Goal: Task Accomplishment & Management: Complete application form

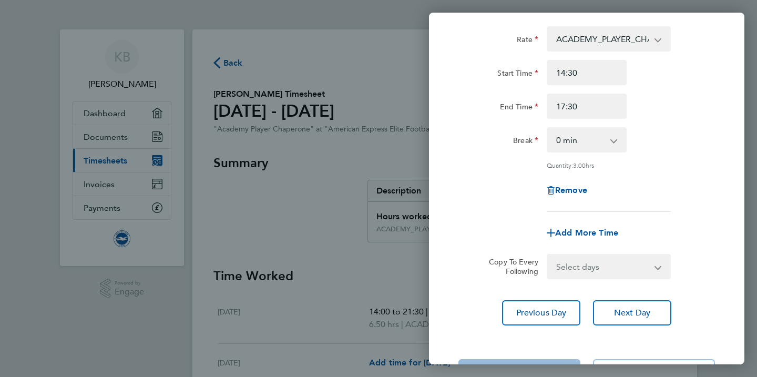
scroll to position [300, 0]
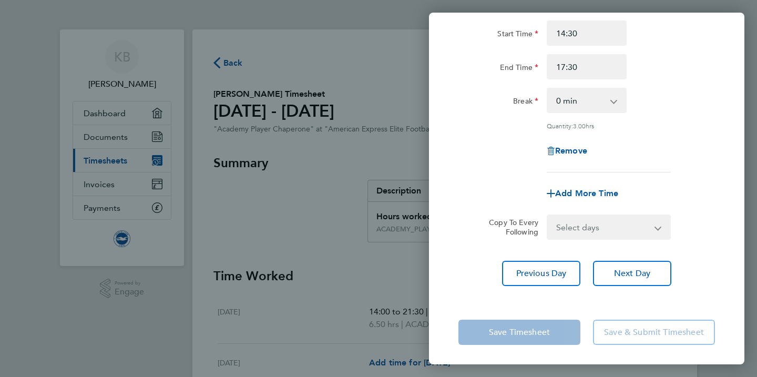
click at [530, 336] on app-form-button "Save Timesheet" at bounding box center [522, 332] width 128 height 25
click at [362, 337] on div "Back [DATE] Enter time worked for this day. Rate ACADEMY_PLAYER_CHAPERONE - 12.…" at bounding box center [378, 188] width 757 height 377
click at [548, 330] on app-form-button "Save Timesheet" at bounding box center [522, 332] width 128 height 25
click at [628, 271] on span "Next Day" at bounding box center [632, 273] width 36 height 11
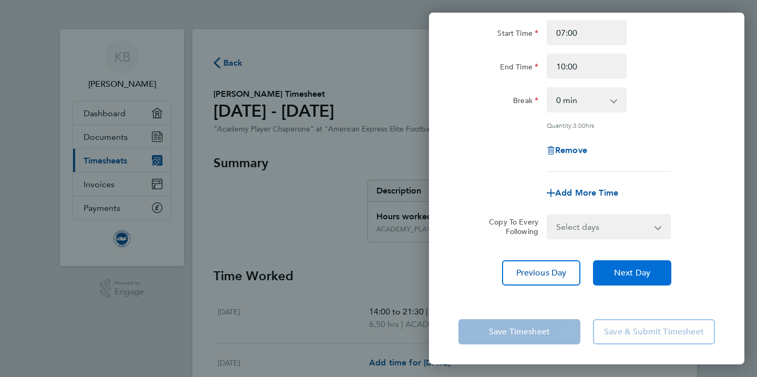
click at [634, 268] on span "Next Day" at bounding box center [632, 273] width 36 height 11
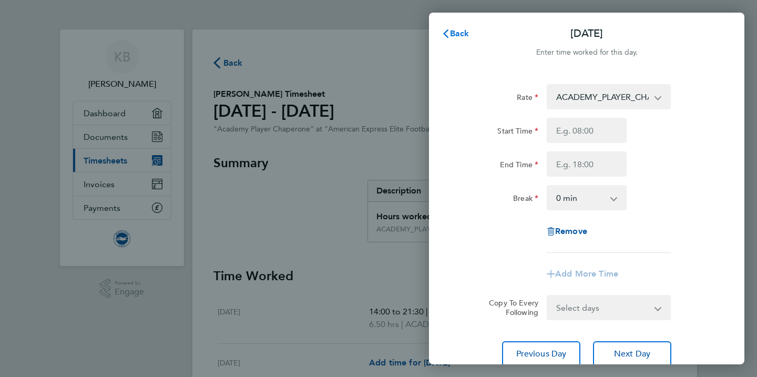
click at [456, 34] on span "Back" at bounding box center [459, 33] width 19 height 10
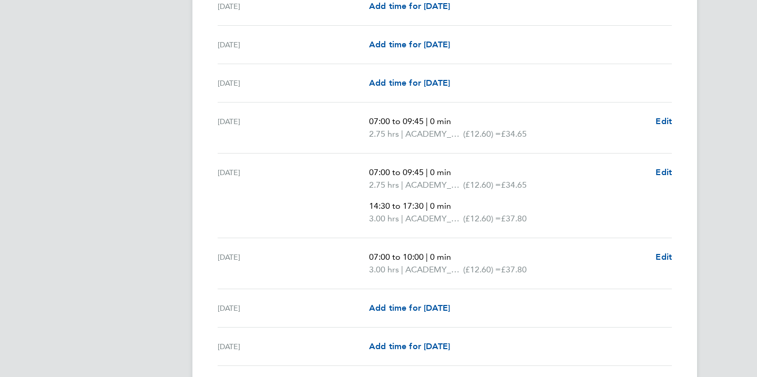
scroll to position [1157, 0]
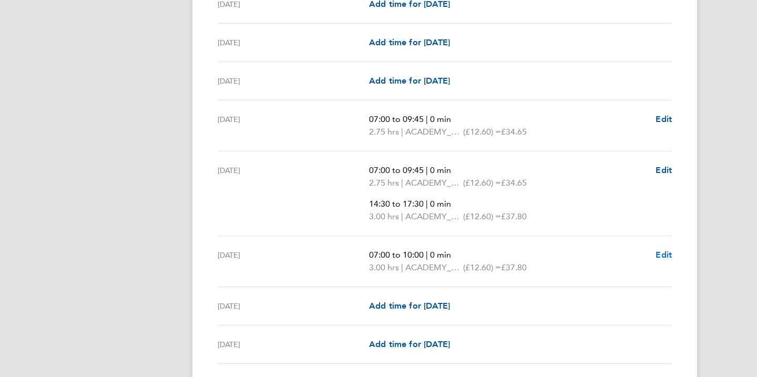
click at [668, 254] on span "Edit" at bounding box center [664, 255] width 16 height 10
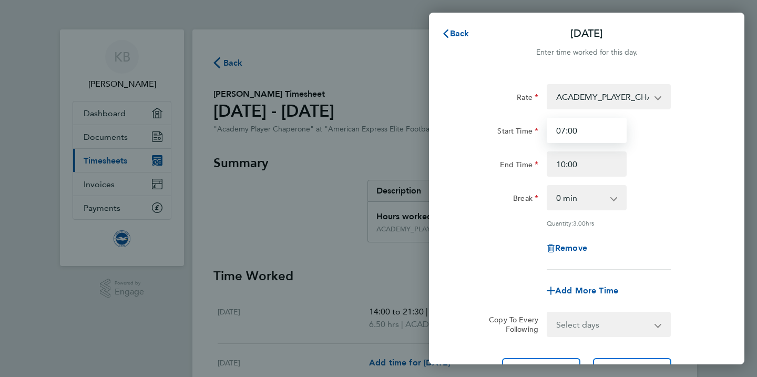
click at [590, 131] on input "07:00" at bounding box center [587, 130] width 80 height 25
type input "0"
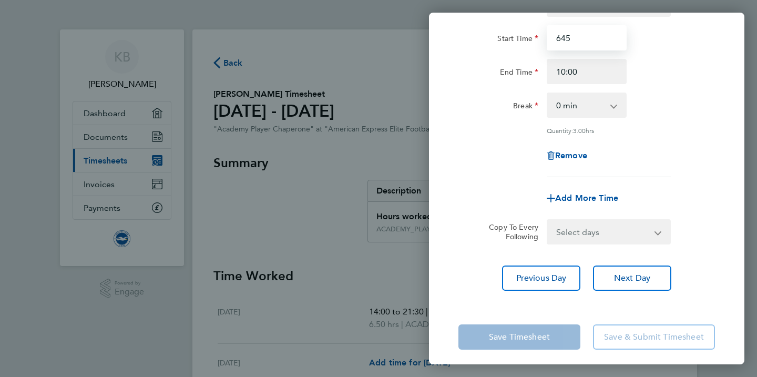
scroll to position [98, 0]
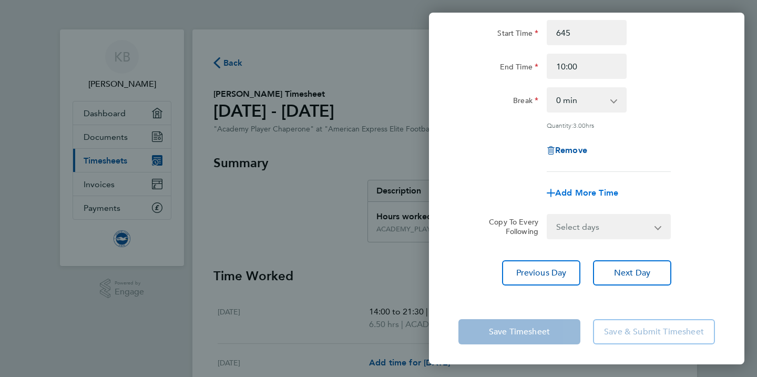
type input "06:45"
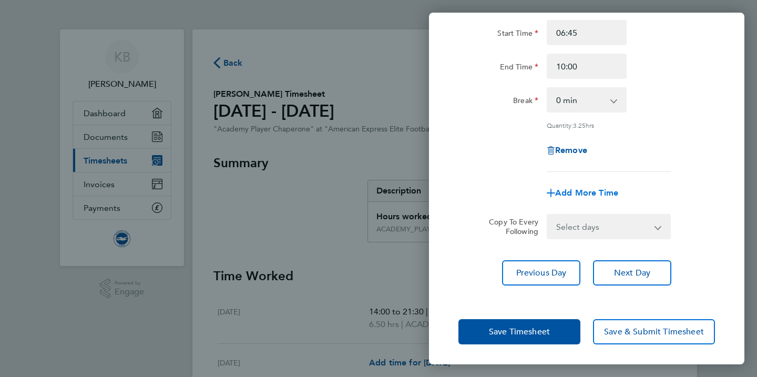
click at [590, 192] on span "Add More Time" at bounding box center [586, 193] width 63 height 10
select select "null"
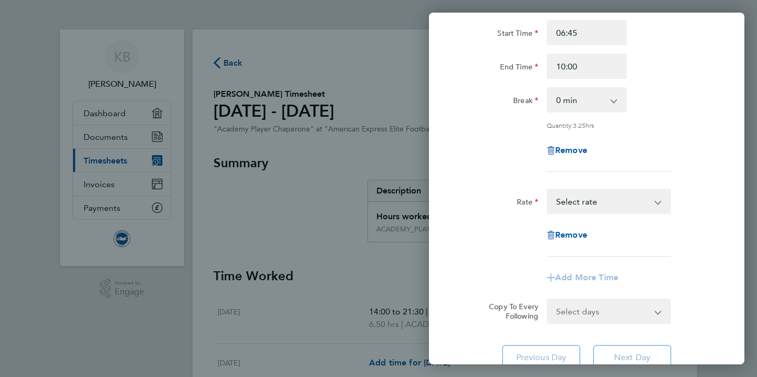
click at [588, 203] on select "ACADEMY_PLAYER_CHAPERONE - 12.60 Select rate" at bounding box center [602, 201] width 109 height 23
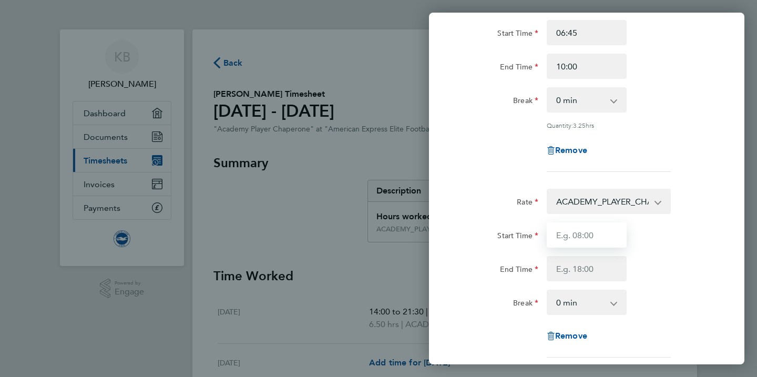
click at [586, 234] on input "Start Time" at bounding box center [587, 234] width 80 height 25
type input "15:30"
click at [581, 267] on input "End Time" at bounding box center [587, 268] width 80 height 25
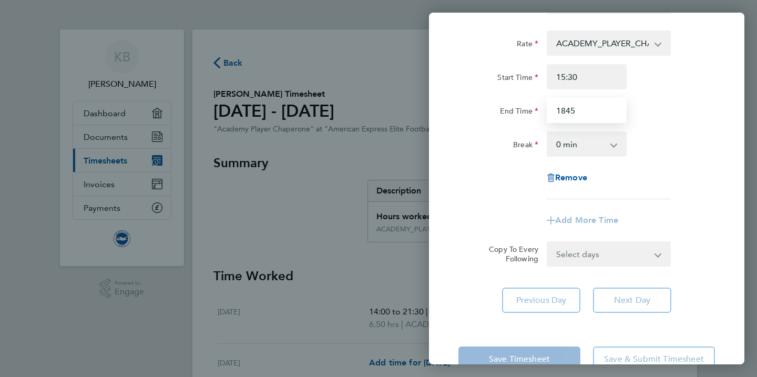
scroll to position [277, 0]
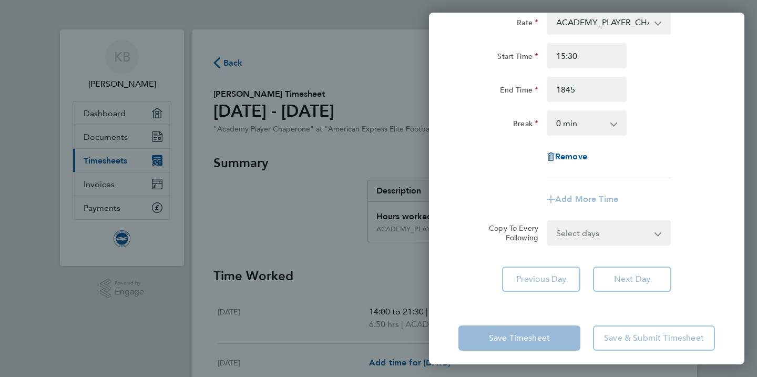
type input "18:45"
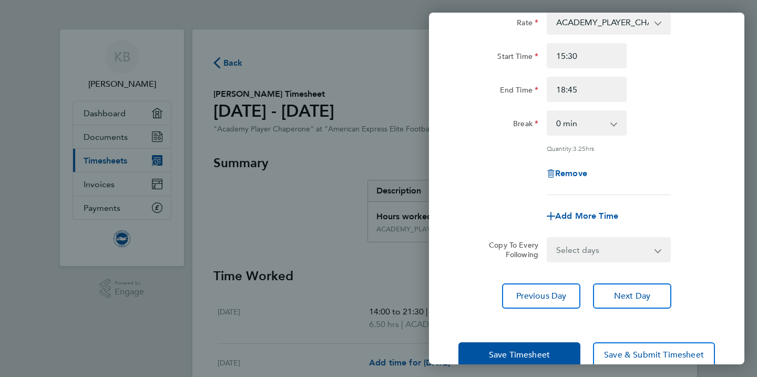
click at [534, 342] on app-form-button "Save Timesheet" at bounding box center [522, 354] width 128 height 25
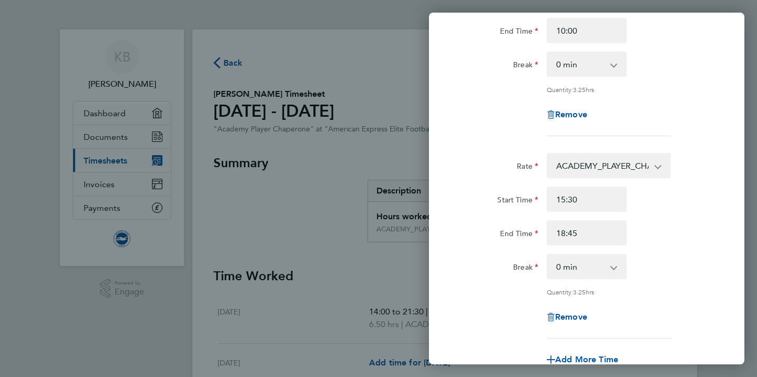
scroll to position [300, 0]
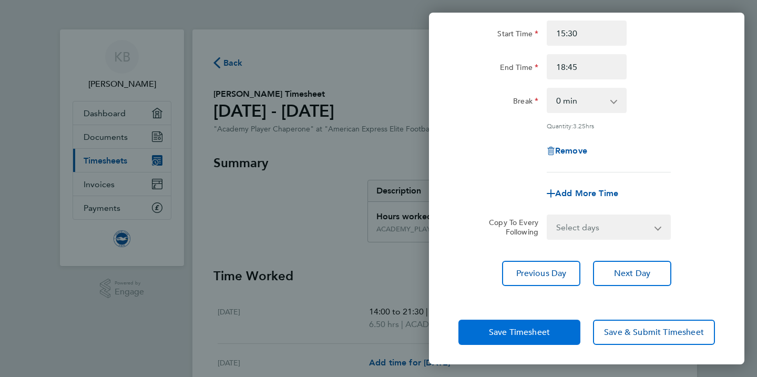
click at [500, 331] on span "Save Timesheet" at bounding box center [519, 332] width 61 height 11
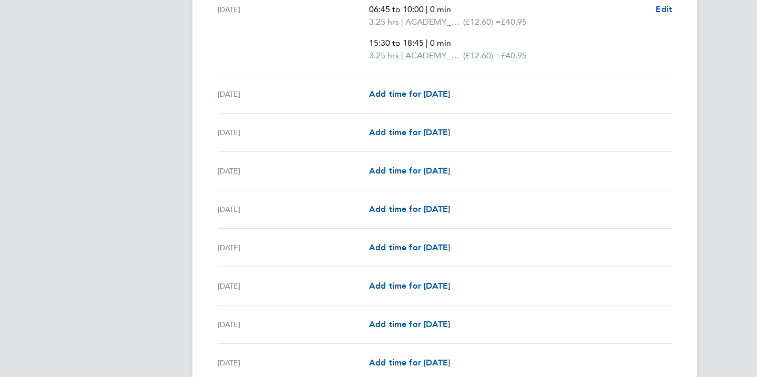
scroll to position [1403, 0]
click at [393, 287] on span "Add time for [DATE]" at bounding box center [409, 285] width 81 height 10
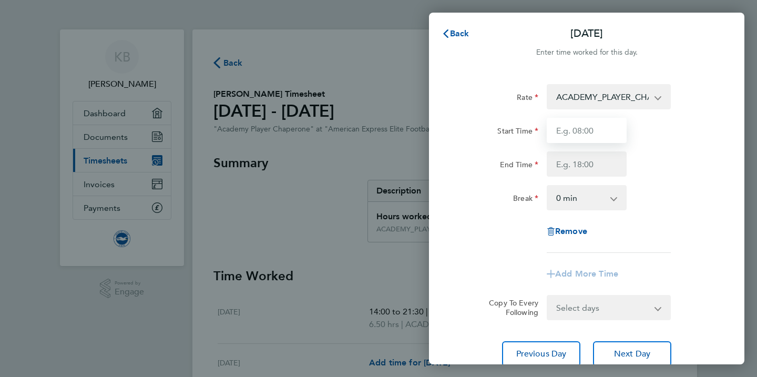
click at [597, 132] on input "Start Time" at bounding box center [587, 130] width 80 height 25
type input "07:00"
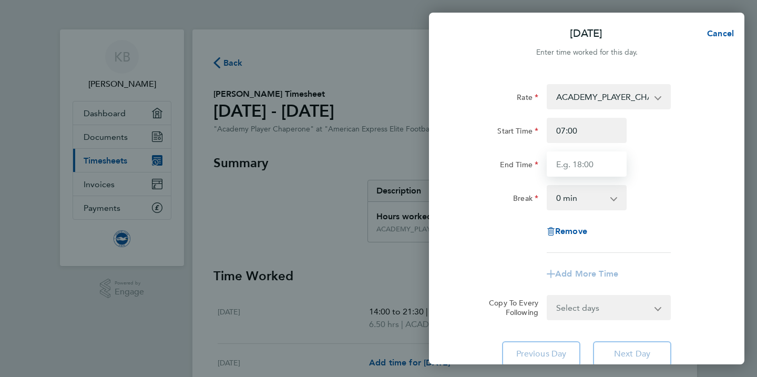
click at [582, 165] on input "End Time" at bounding box center [587, 163] width 80 height 25
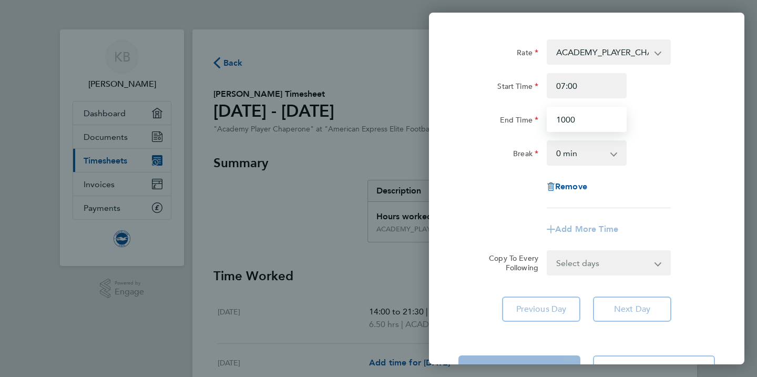
scroll to position [82, 0]
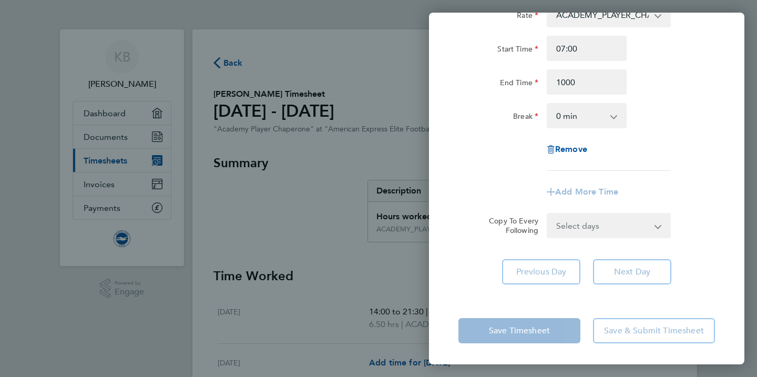
type input "10:00"
click at [533, 333] on div "Save Timesheet Save & Submit Timesheet" at bounding box center [586, 330] width 315 height 67
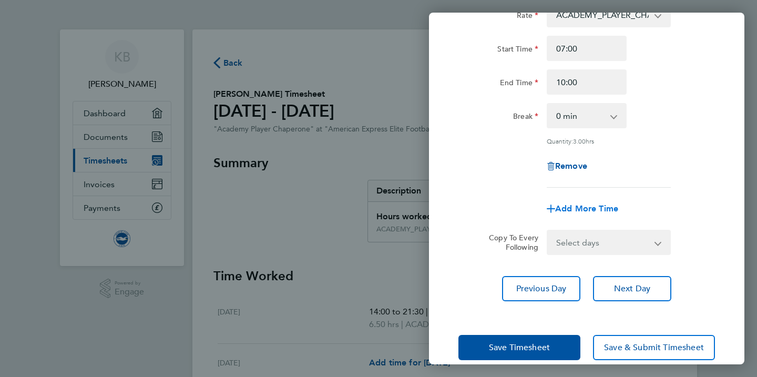
click at [580, 206] on span "Add More Time" at bounding box center [586, 208] width 63 height 10
select select "null"
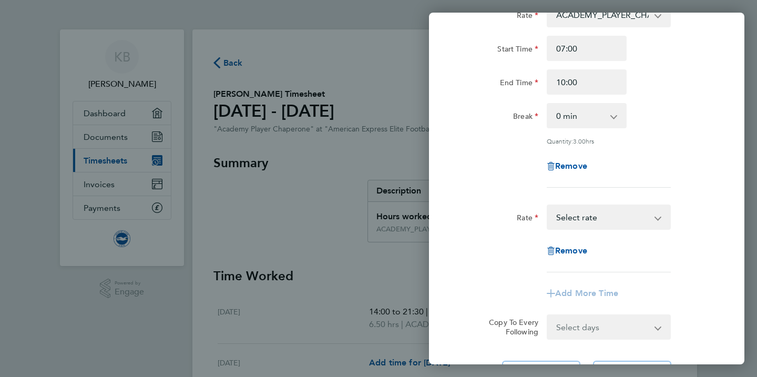
click at [581, 216] on select "ACADEMY_PLAYER_CHAPERONE - 12.60 Select rate" at bounding box center [602, 217] width 109 height 23
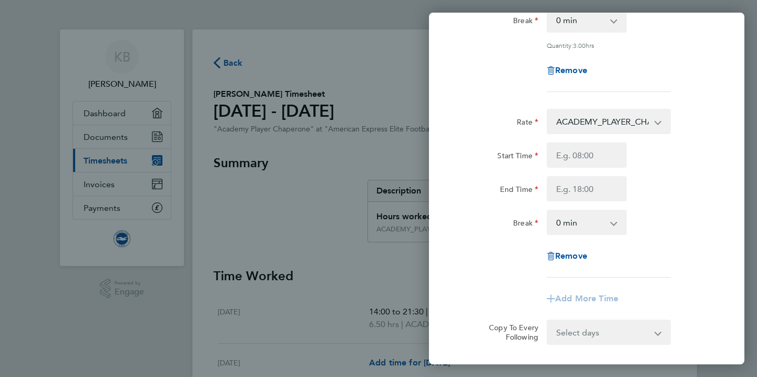
scroll to position [180, 0]
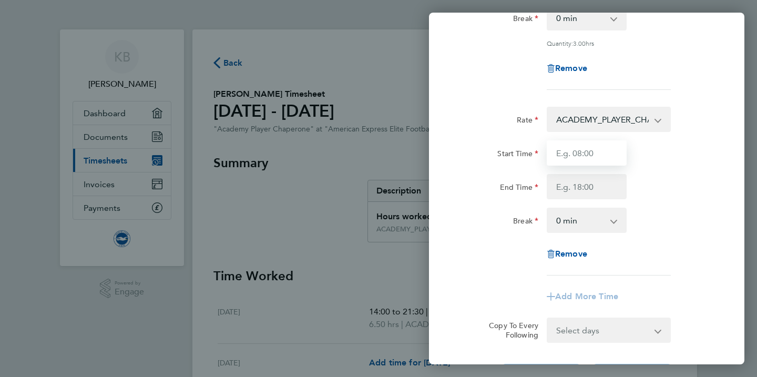
click at [585, 154] on input "Start Time" at bounding box center [587, 152] width 80 height 25
type input "14:30"
click at [571, 190] on input "End Time" at bounding box center [587, 186] width 80 height 25
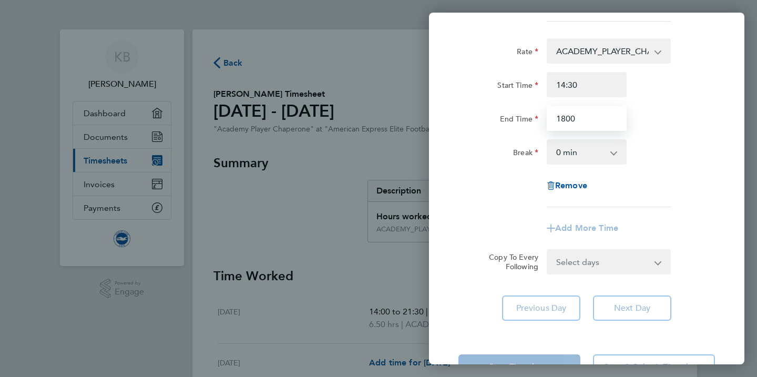
scroll to position [283, 0]
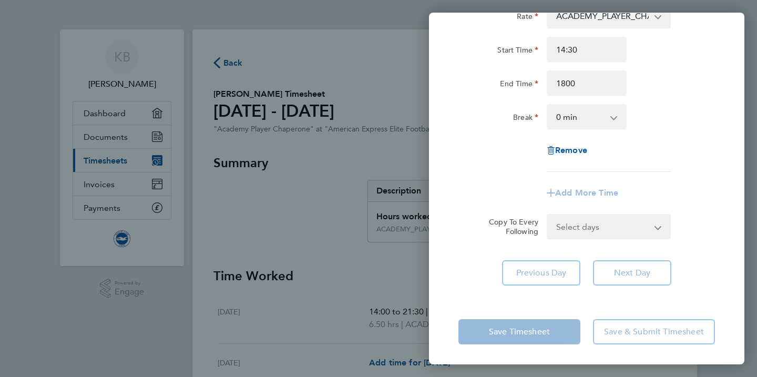
type input "18:00"
click at [521, 332] on div "Save Timesheet Save & Submit Timesheet" at bounding box center [586, 331] width 315 height 67
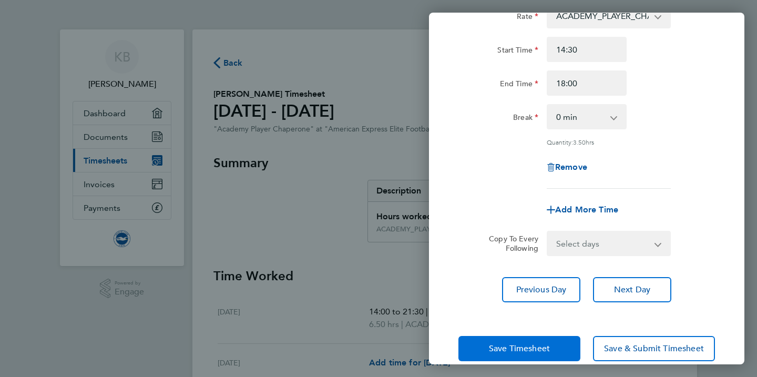
click at [522, 339] on button "Save Timesheet" at bounding box center [519, 348] width 122 height 25
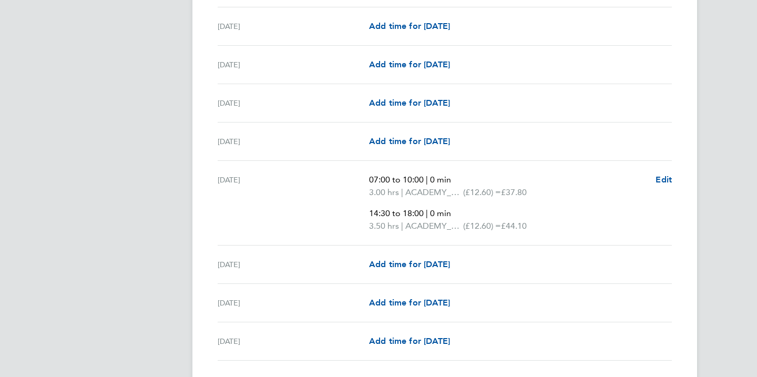
scroll to position [1509, 0]
click at [437, 264] on span "Add time for [DATE]" at bounding box center [409, 264] width 81 height 10
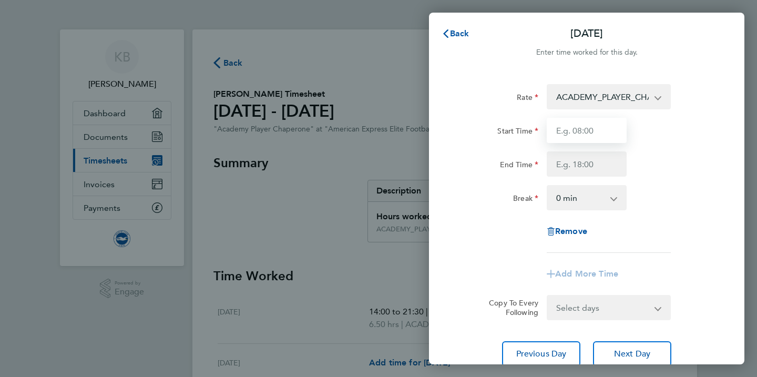
click at [588, 133] on input "Start Time" at bounding box center [587, 130] width 80 height 25
type input "06:45"
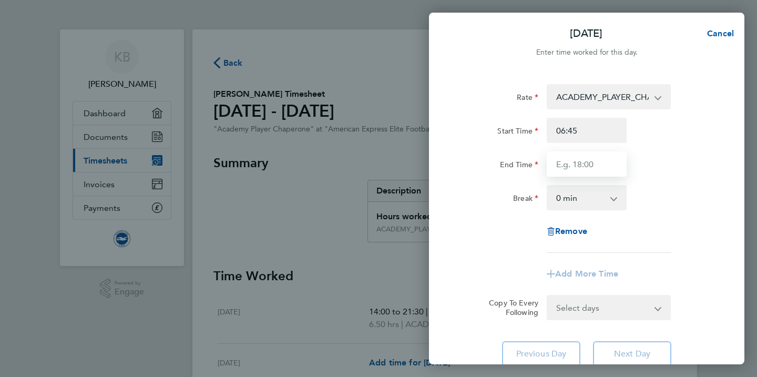
click at [585, 162] on input "End Time" at bounding box center [587, 163] width 80 height 25
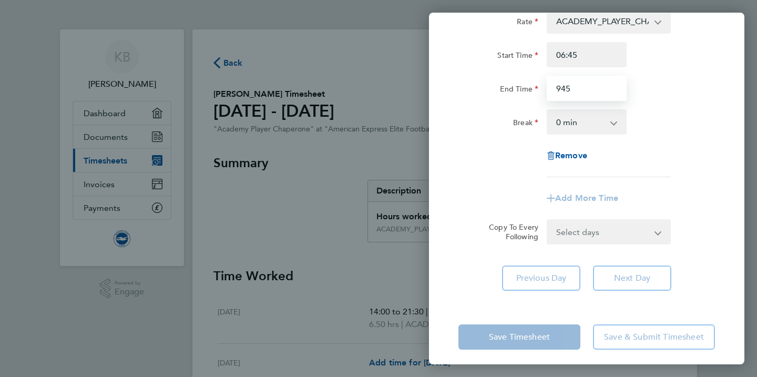
scroll to position [82, 0]
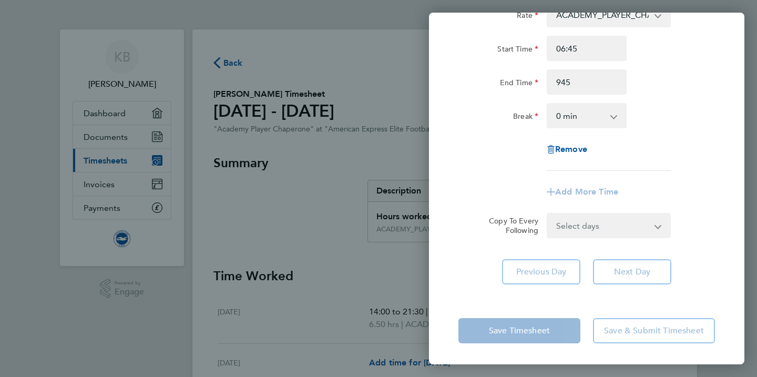
type input "09:45"
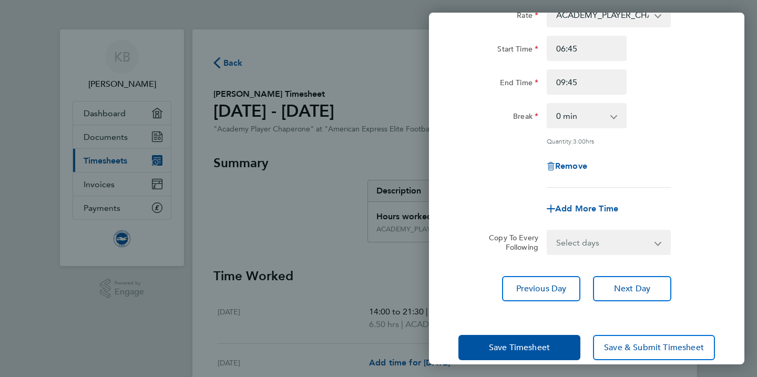
click at [572, 189] on app-timesheet-line-form-group "Rate ACADEMY_PLAYER_CHAPERONE - 12.60 Start Time 06:45 End Time 09:45 Break 0 m…" at bounding box center [586, 111] width 257 height 219
click at [570, 207] on span "Add More Time" at bounding box center [586, 208] width 63 height 10
select select "null"
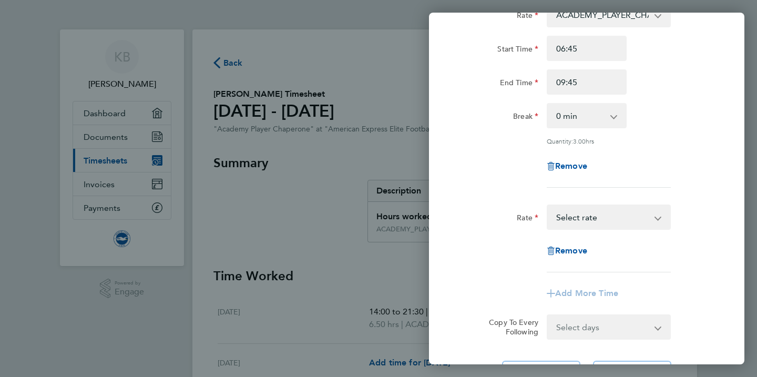
click at [571, 219] on select "ACADEMY_PLAYER_CHAPERONE - 12.60 Select rate" at bounding box center [602, 217] width 109 height 23
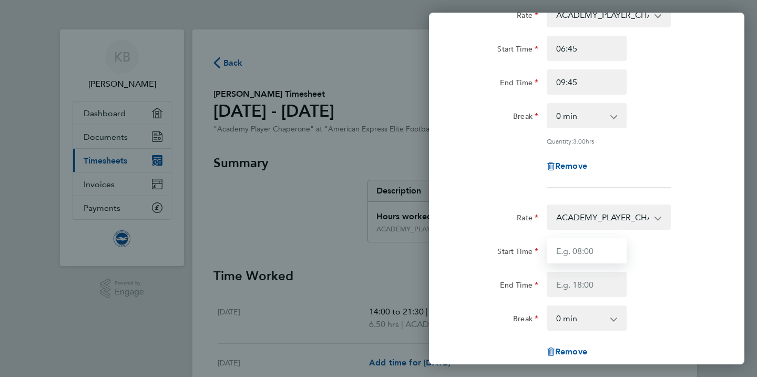
click at [567, 253] on input "Start Time" at bounding box center [587, 250] width 80 height 25
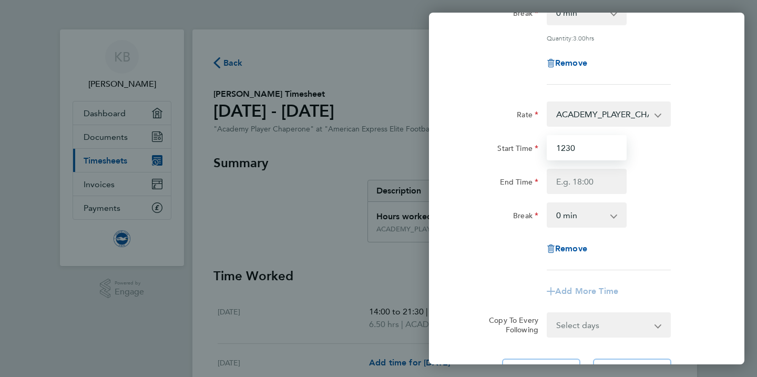
scroll to position [205, 0]
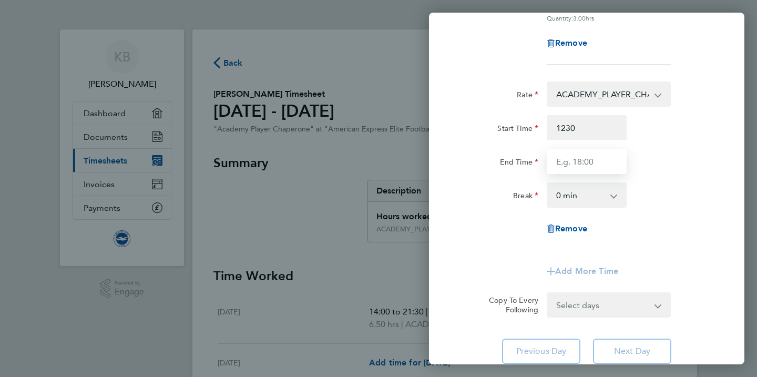
type input "12:30"
click at [568, 163] on input "End Time" at bounding box center [587, 161] width 80 height 25
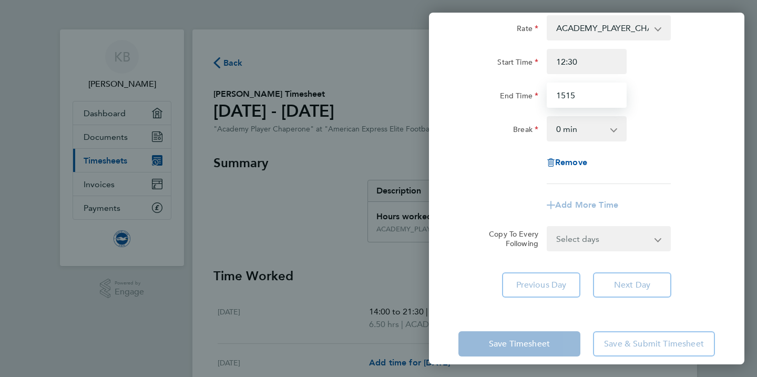
scroll to position [283, 0]
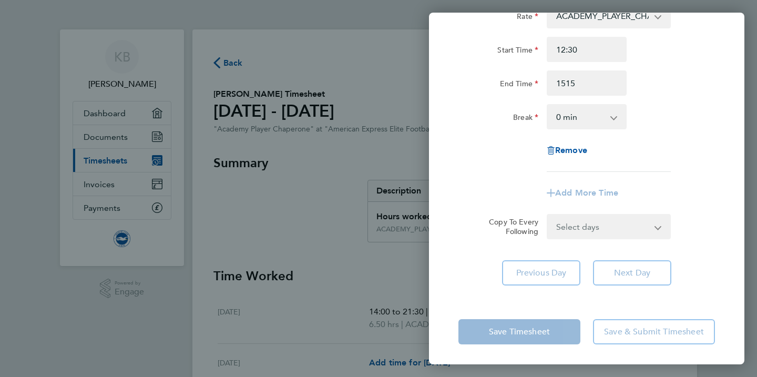
type input "15:15"
click at [534, 333] on div "Save Timesheet Save & Submit Timesheet" at bounding box center [586, 331] width 315 height 67
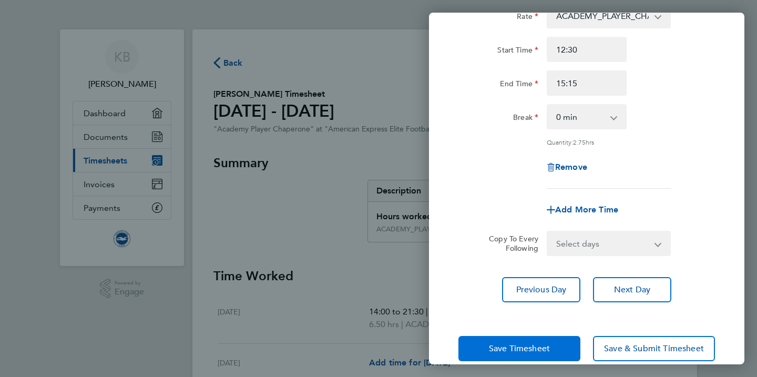
click at [534, 345] on span "Save Timesheet" at bounding box center [519, 348] width 61 height 11
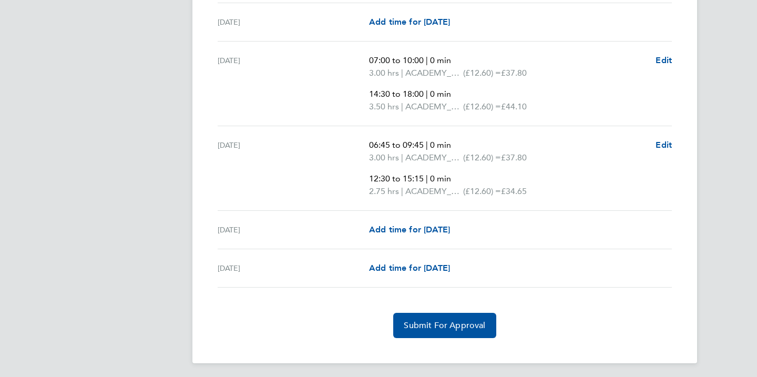
scroll to position [1624, 0]
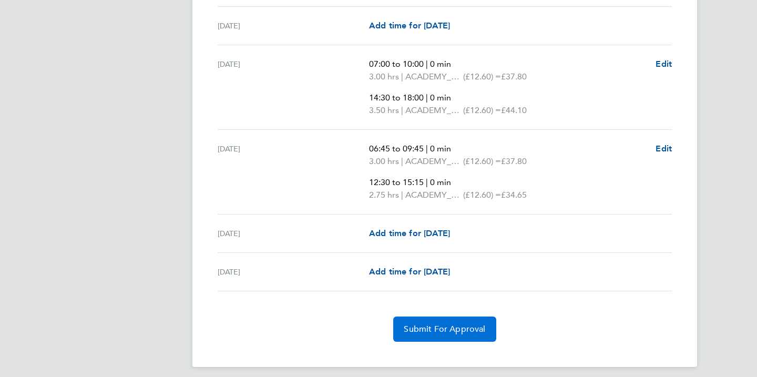
click at [466, 332] on span "Submit For Approval" at bounding box center [444, 329] width 81 height 11
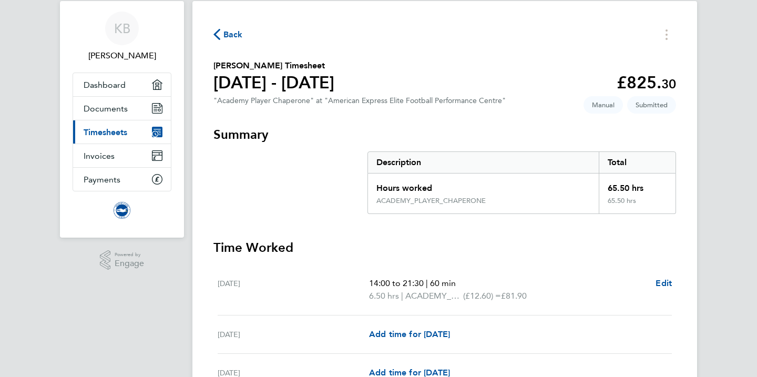
scroll to position [0, 0]
